Goal: Navigation & Orientation: Understand site structure

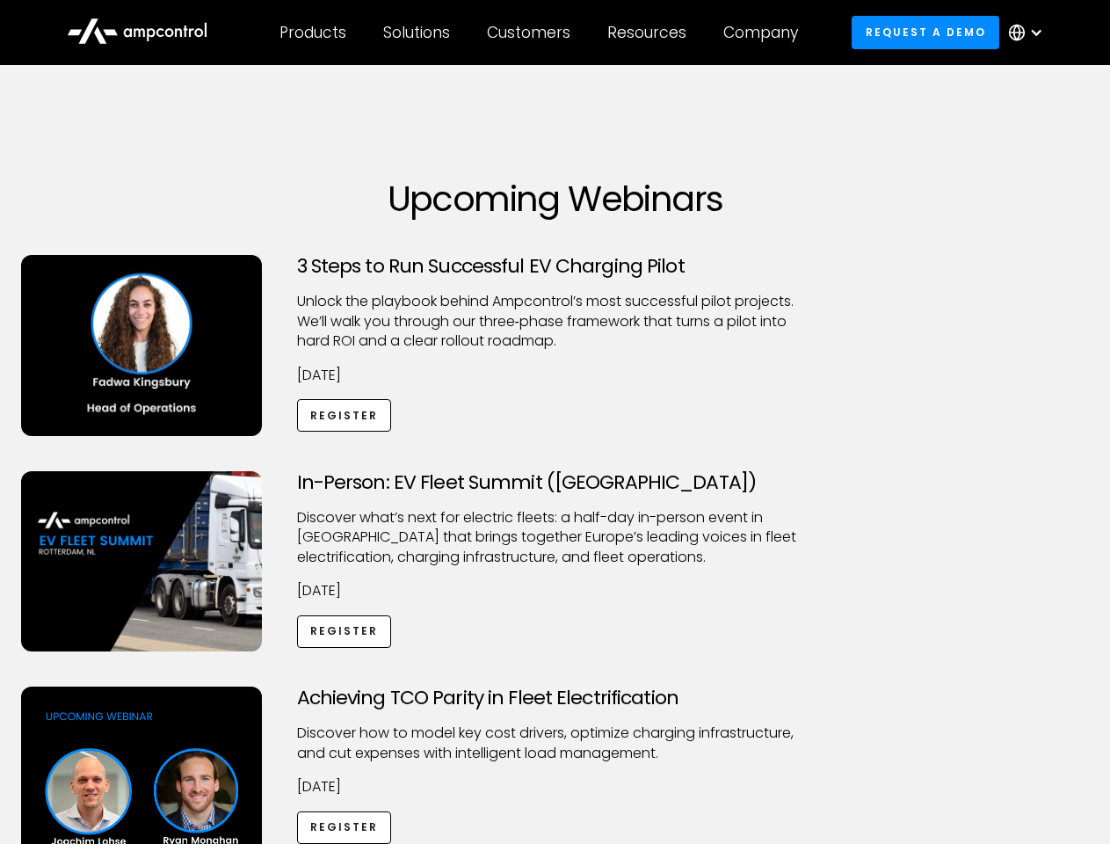
click at [540, 33] on div "Customers" at bounding box center [528, 32] width 83 height 19
click at [312, 33] on div "Products" at bounding box center [312, 32] width 67 height 19
click at [417, 33] on div "Solutions" at bounding box center [416, 32] width 67 height 19
click at [532, 33] on div "Customers" at bounding box center [528, 32] width 83 height 19
click at [650, 33] on div "Resources" at bounding box center [646, 32] width 79 height 19
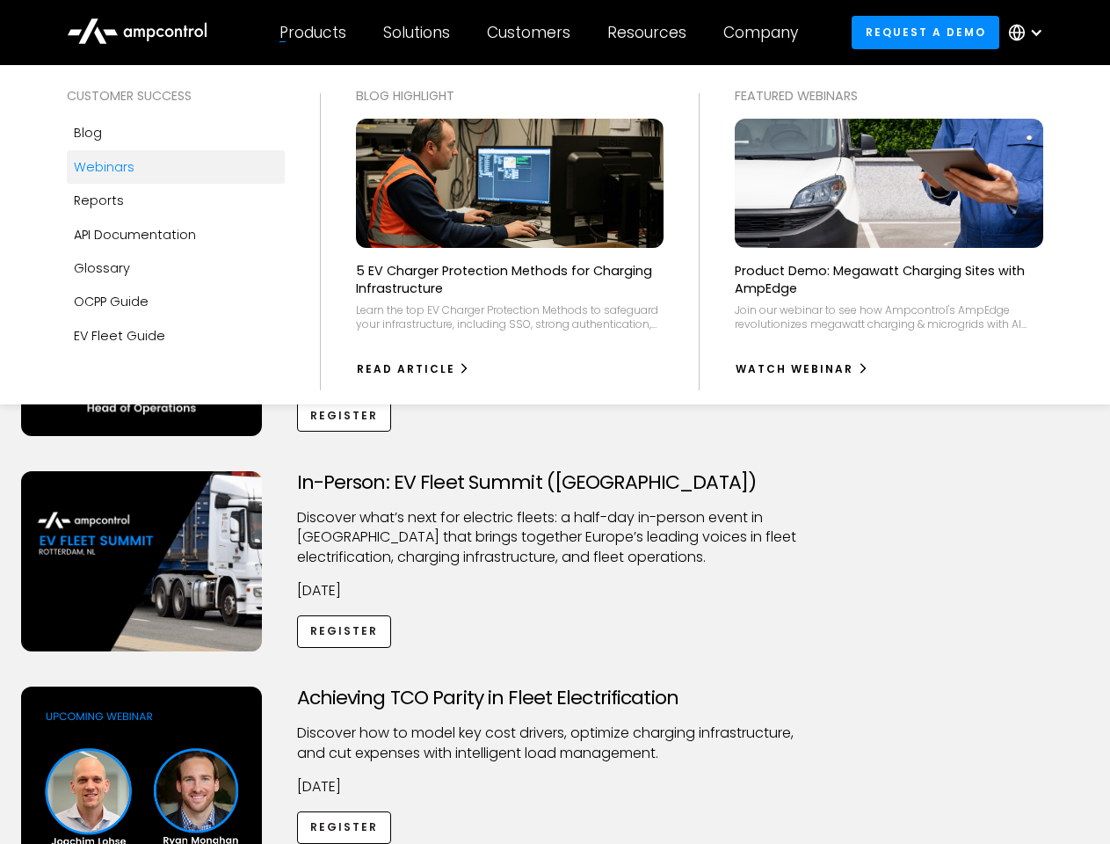
click at [766, 33] on div "Company" at bounding box center [760, 32] width 75 height 19
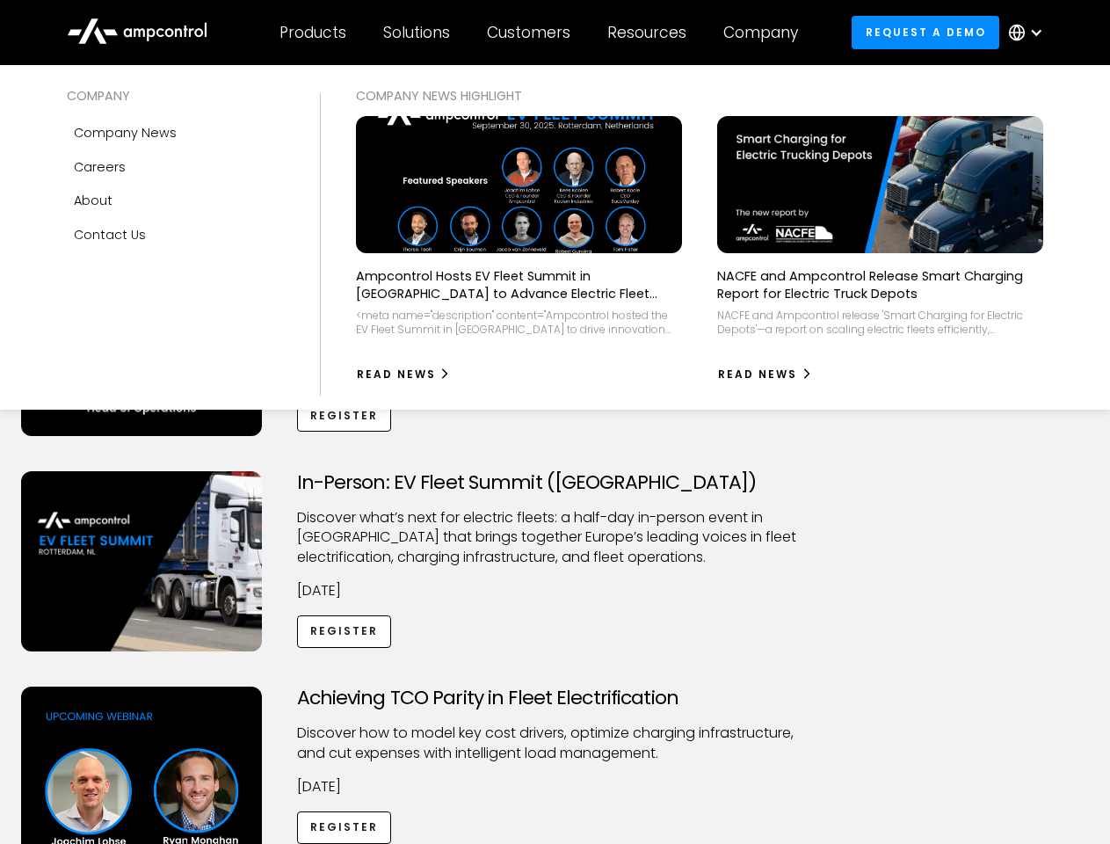
click at [1030, 33] on div at bounding box center [1036, 32] width 14 height 14
